Goal: Communication & Community: Participate in discussion

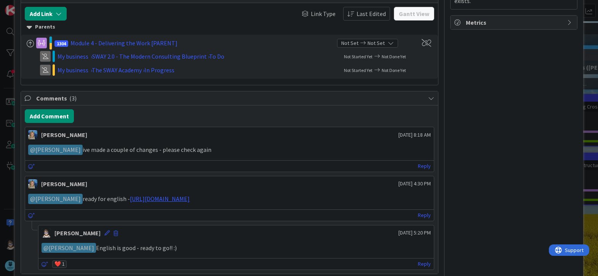
scroll to position [337, 0]
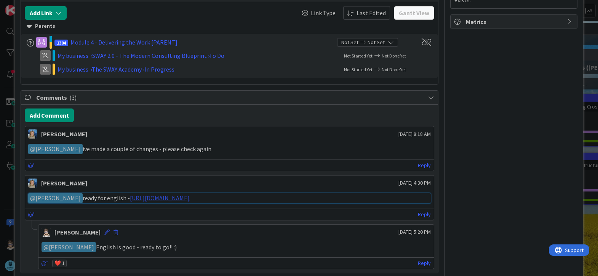
click at [190, 196] on link "[URL][DOMAIN_NAME]" at bounding box center [160, 198] width 60 height 8
click at [30, 167] on icon at bounding box center [31, 165] width 7 height 5
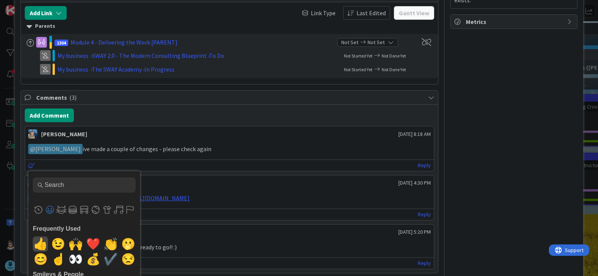
click at [40, 245] on span "👍" at bounding box center [41, 243] width 18 height 15
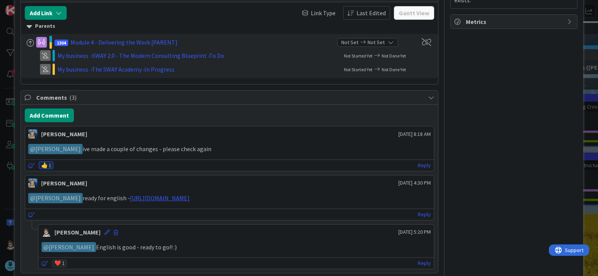
click at [425, 166] on div "Frequently Used 👍 😉 🙌 ❤️ 👏 🫢 😊 ☝️ 👀 💰 ✔️ 😒 Custom Emojis Smileys & People 😀 😃 😄…" at bounding box center [229, 165] width 409 height 11
click at [421, 167] on link "Reply" at bounding box center [424, 166] width 13 height 10
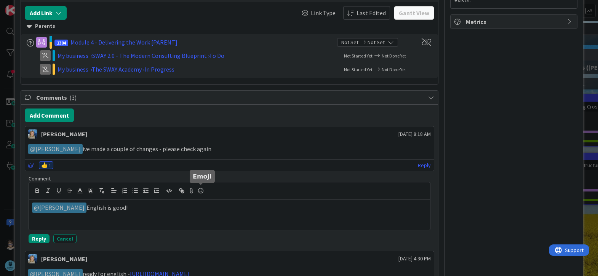
click at [201, 192] on icon at bounding box center [200, 190] width 9 height 11
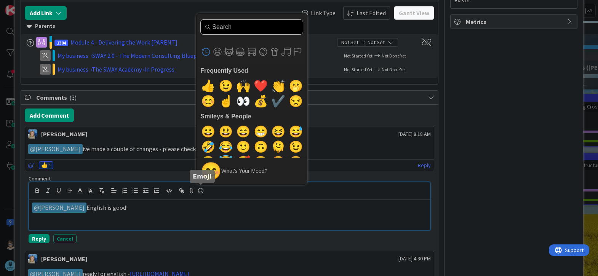
click at [232, 25] on input "Type to search for an emoji" at bounding box center [251, 26] width 103 height 15
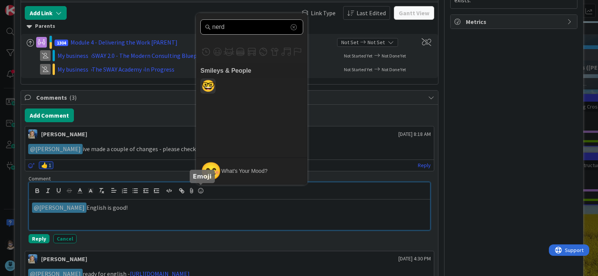
type input "nerd"
click at [211, 84] on span "🤓" at bounding box center [208, 85] width 18 height 15
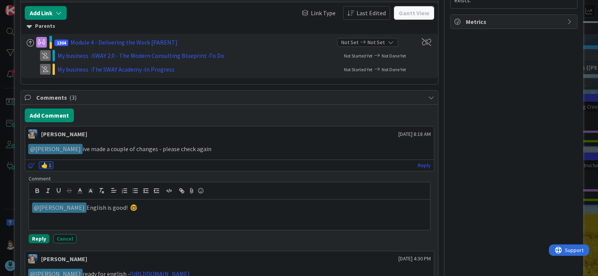
click at [38, 237] on button "Reply" at bounding box center [39, 238] width 21 height 9
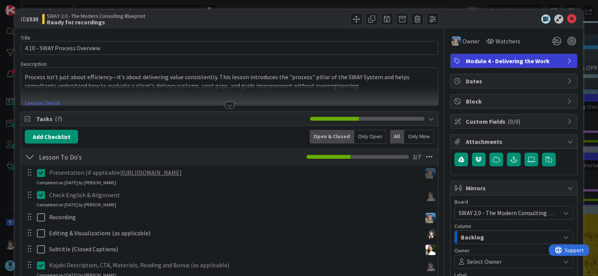
scroll to position [0, 0]
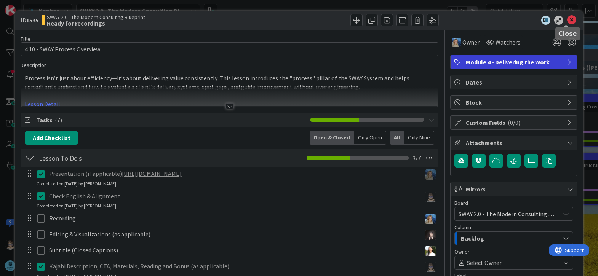
click at [567, 19] on icon at bounding box center [571, 20] width 9 height 9
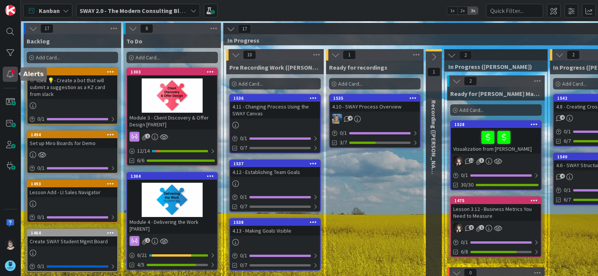
click at [14, 78] on div at bounding box center [10, 74] width 15 height 15
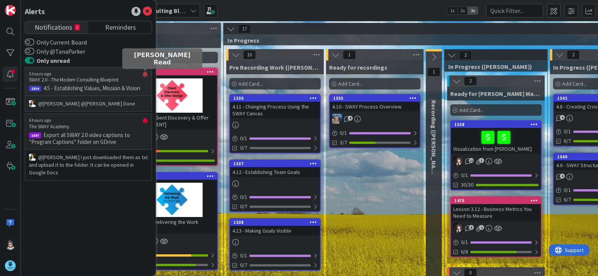
click at [144, 74] on div at bounding box center [144, 77] width 5 height 12
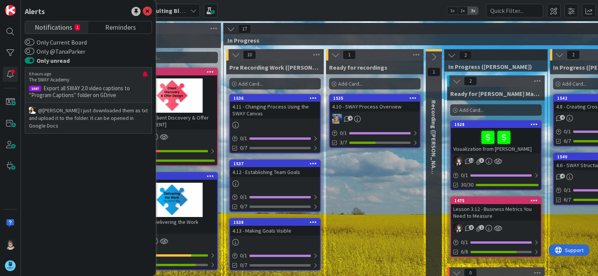
click at [101, 116] on p "@Tana Parker﻿ I just downloaded them as txt and upload it to the folder. It can…" at bounding box center [88, 118] width 119 height 23
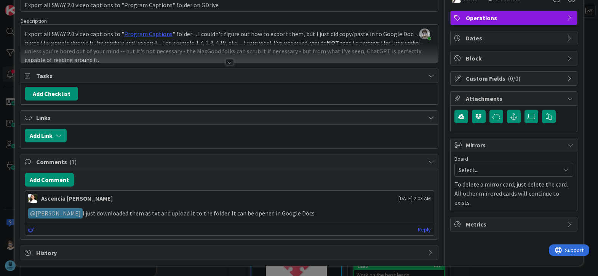
scroll to position [45, 0]
click at [423, 229] on link "Reply" at bounding box center [424, 230] width 13 height 10
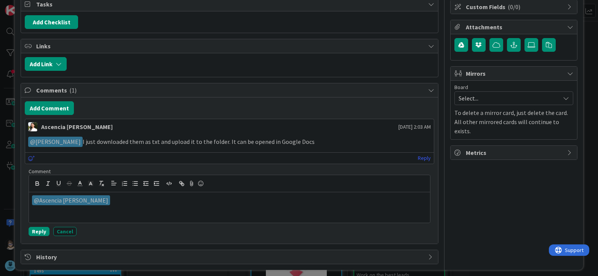
scroll to position [120, 0]
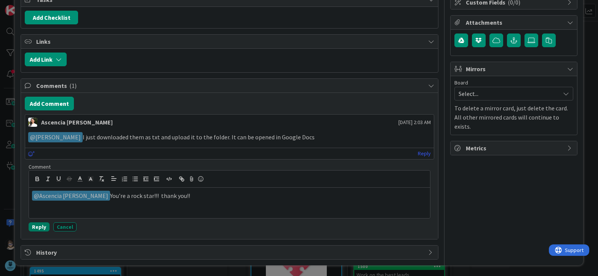
click at [37, 230] on button "Reply" at bounding box center [39, 226] width 21 height 9
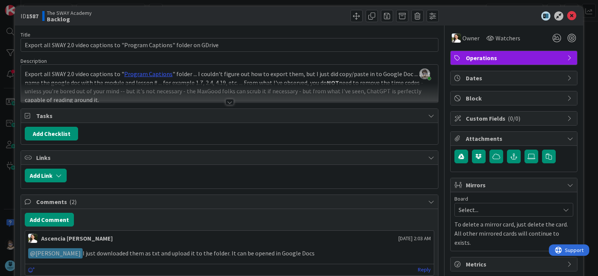
scroll to position [0, 0]
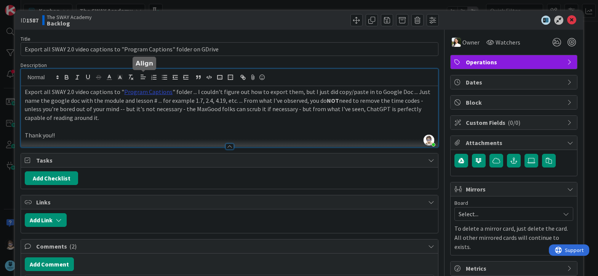
click at [144, 79] on div "Tana Parker just joined Export all SWAY 2.0 video captions to " Program Caption…" at bounding box center [229, 108] width 417 height 78
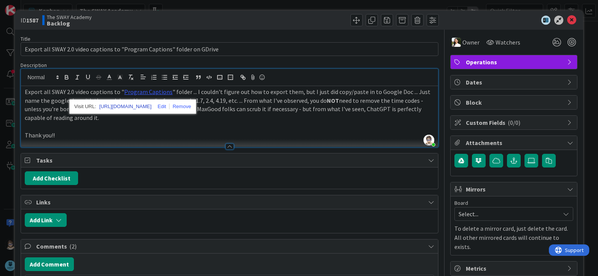
click at [151, 106] on link "https://drive.google.com/drive/folders/1kHJzstR84Q9Q1rAVf4vEtHHKcoaK0J8s?usp=sh…" at bounding box center [125, 107] width 52 height 10
click at [567, 19] on icon at bounding box center [571, 20] width 9 height 9
